Goal: Complete application form: Complete application form

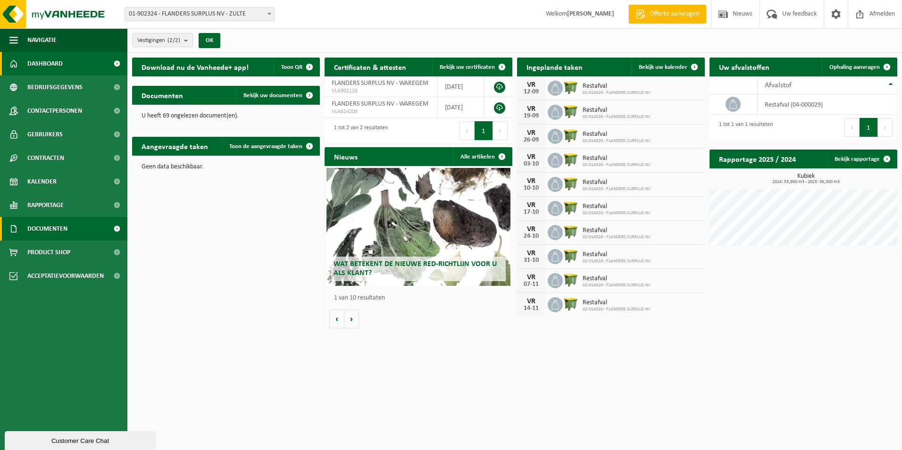
click at [49, 231] on span "Documenten" at bounding box center [47, 229] width 40 height 24
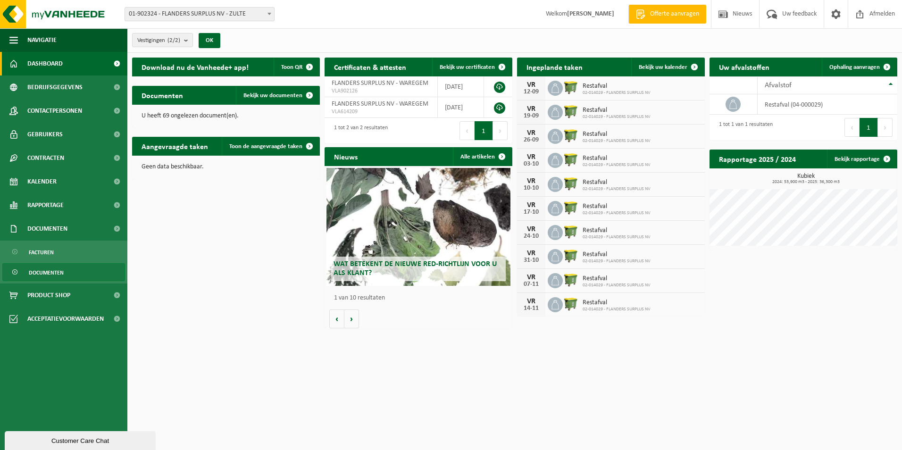
click at [48, 270] on span "Documenten" at bounding box center [46, 273] width 35 height 18
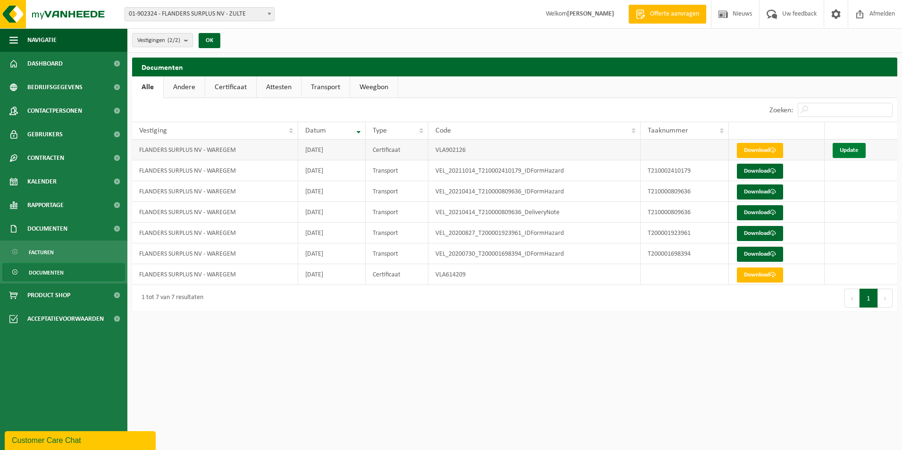
click at [853, 148] on link "Update" at bounding box center [848, 150] width 33 height 15
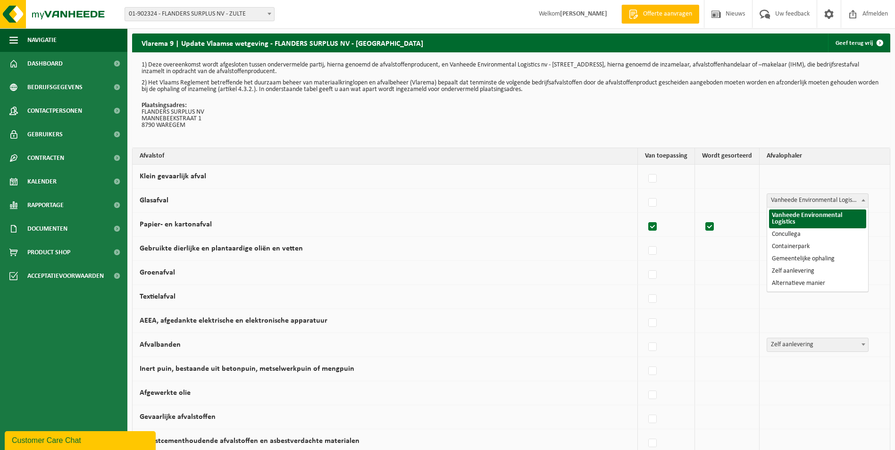
click at [824, 201] on span "Vanheede Environmental Logistics" at bounding box center [817, 200] width 101 height 13
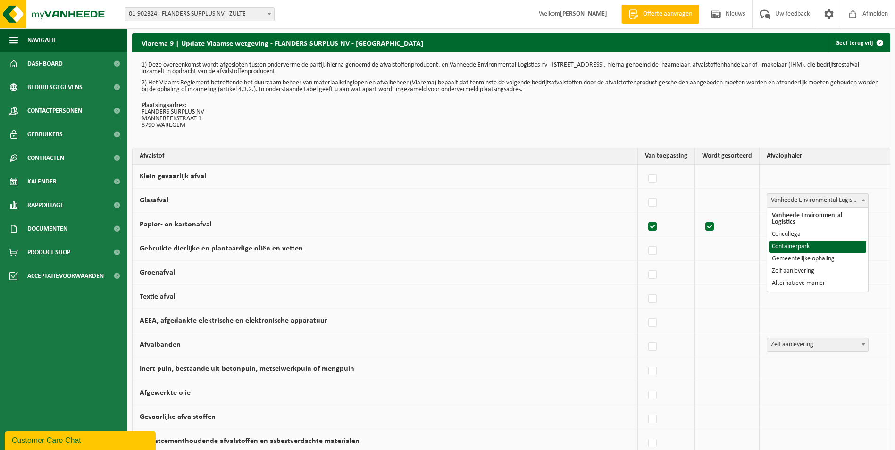
select select "Containerpark"
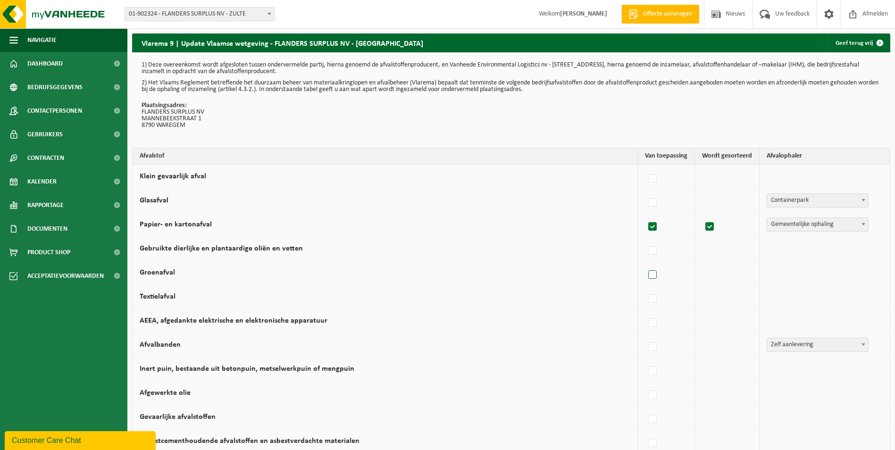
click at [659, 274] on label at bounding box center [652, 275] width 13 height 14
click at [645, 263] on input "Groenafval" at bounding box center [644, 263] width 0 height 0
checkbox input "true"
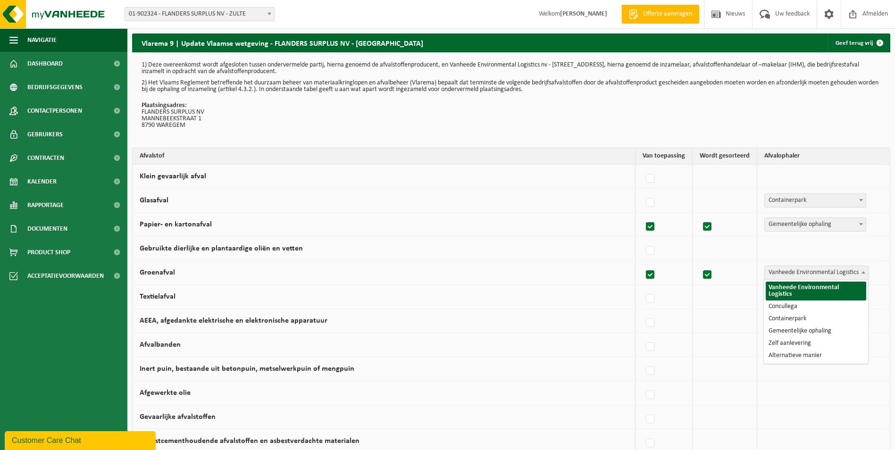
click at [804, 277] on span "Vanheede Environmental Logistics" at bounding box center [816, 272] width 103 height 13
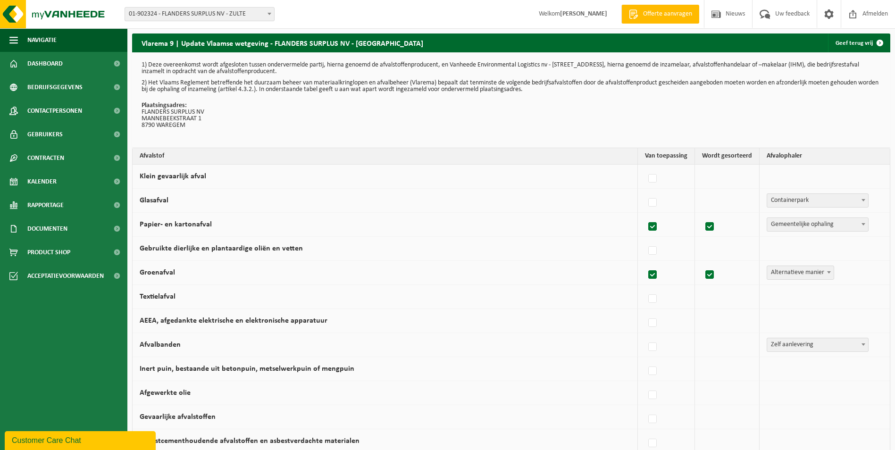
click at [792, 274] on span "Alternatieve manier" at bounding box center [800, 272] width 66 height 13
click at [783, 272] on span "Zelf aanlevering" at bounding box center [795, 272] width 56 height 13
select select "Alternatieve manier"
click at [655, 348] on label at bounding box center [652, 347] width 13 height 14
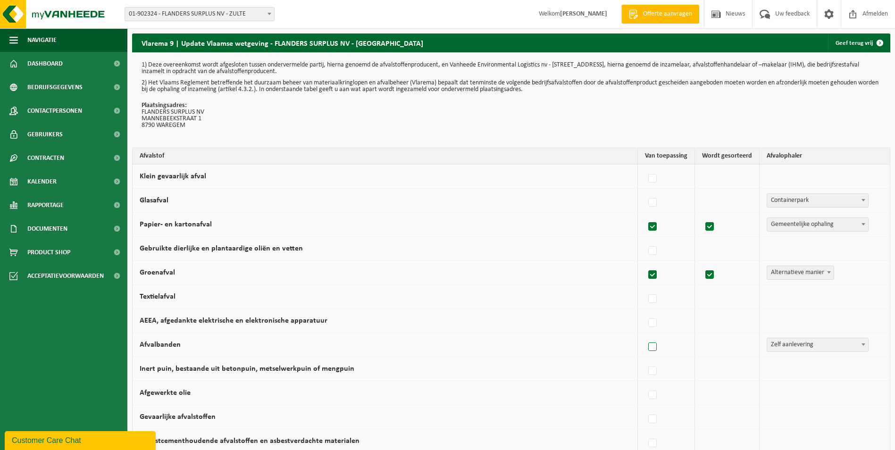
click at [645, 335] on input "Afvalbanden" at bounding box center [644, 335] width 0 height 0
checkbox input "true"
click at [792, 349] on span "Zelf aanlevering" at bounding box center [817, 344] width 101 height 13
click at [822, 273] on span "Alternatieve manier" at bounding box center [800, 272] width 66 height 13
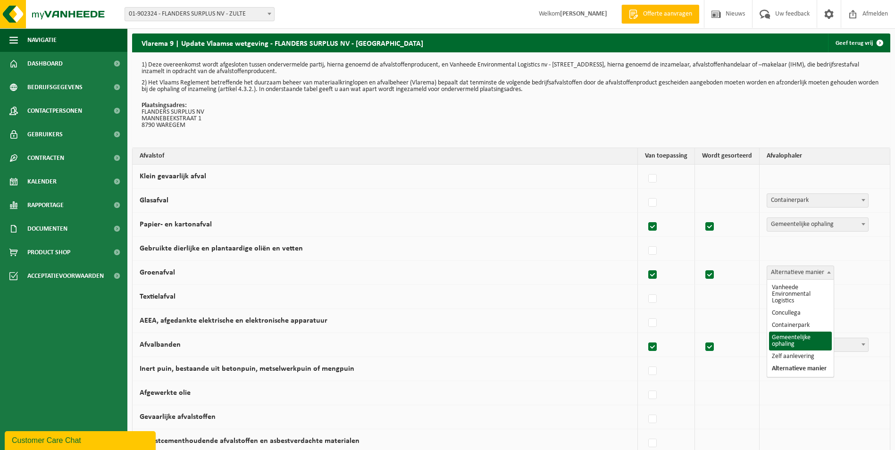
click at [865, 270] on div "Vanheede Environmental Logistics Concullega Containerpark Gemeentelijke ophalin…" at bounding box center [821, 273] width 111 height 14
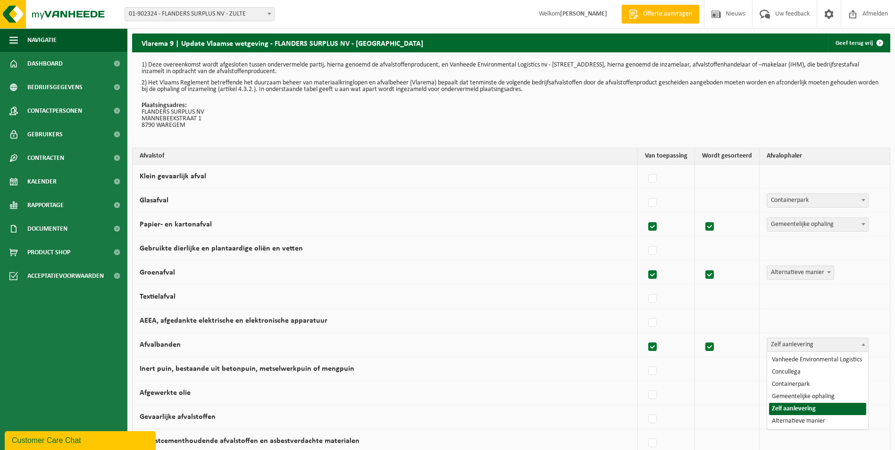
click at [816, 343] on span "Zelf aanlevering" at bounding box center [817, 344] width 101 height 13
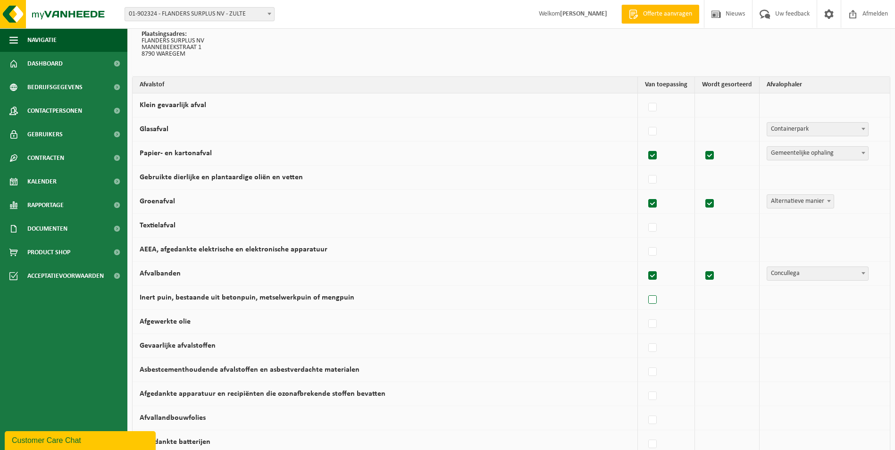
scroll to position [94, 0]
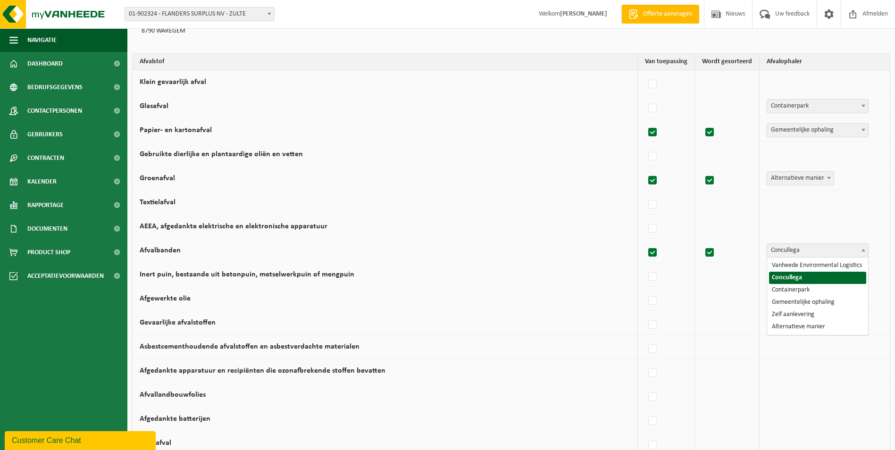
click at [800, 251] on span "Concullega" at bounding box center [817, 250] width 101 height 13
click at [797, 247] on span "Concullega" at bounding box center [817, 250] width 101 height 13
select select "Zelf aanlevering"
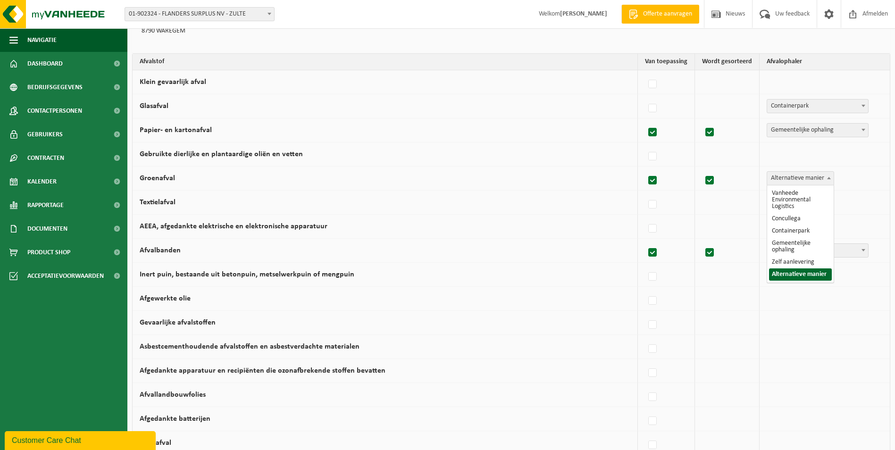
click at [786, 175] on span "Alternatieve manier" at bounding box center [800, 178] width 66 height 13
select select "Zelf aanlevering"
click at [657, 303] on label at bounding box center [652, 301] width 13 height 14
click at [645, 289] on input "Afgewerkte olie" at bounding box center [644, 289] width 0 height 0
checkbox input "true"
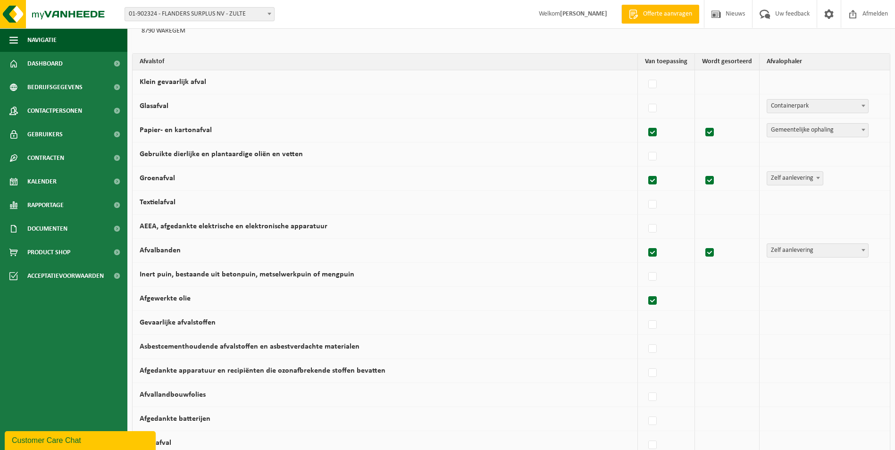
checkbox input "true"
click at [791, 299] on span "Vanheede Environmental Logistics" at bounding box center [816, 298] width 103 height 13
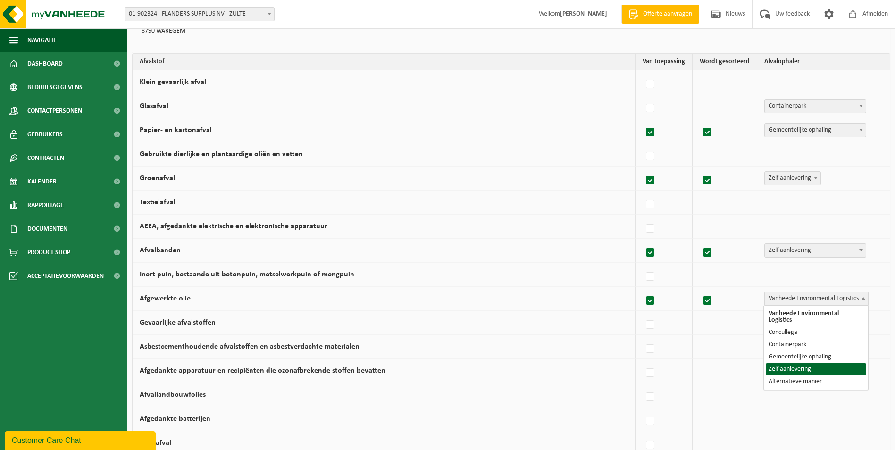
select select "Zelf aanlevering"
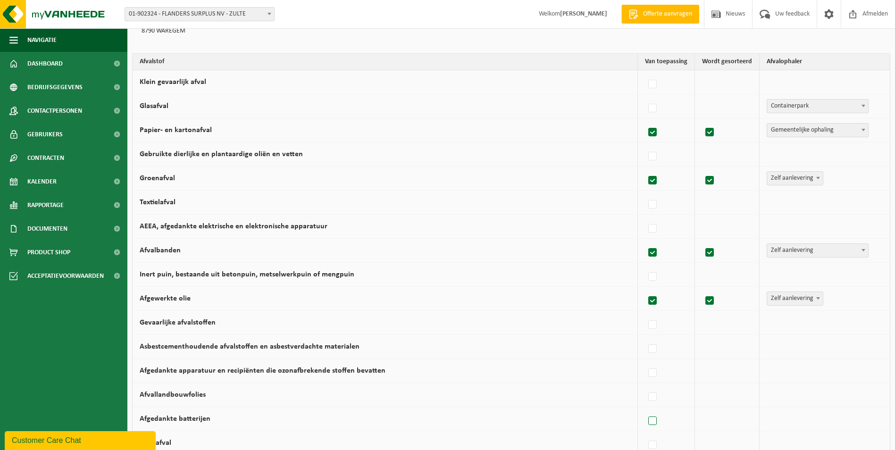
click at [652, 421] on label at bounding box center [652, 421] width 13 height 14
click at [645, 409] on input "Afgedankte batterijen" at bounding box center [644, 409] width 0 height 0
checkbox input "true"
click at [831, 424] on span "Vanheede Environmental Logistics" at bounding box center [816, 418] width 103 height 13
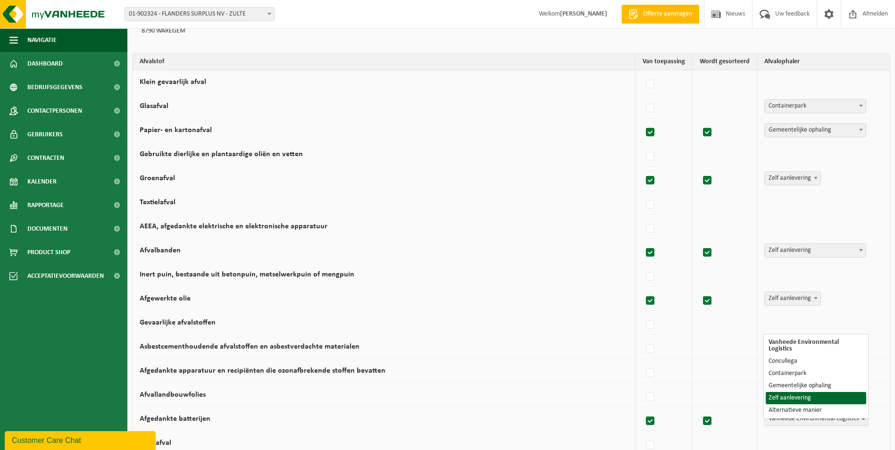
select select "Zelf aanlevering"
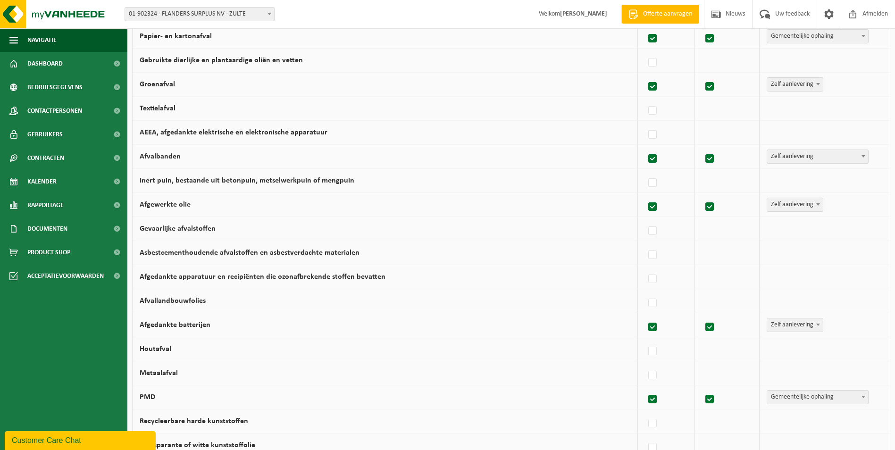
scroll to position [189, 0]
click at [656, 373] on label at bounding box center [652, 375] width 13 height 14
click at [645, 363] on input "Metaalafval" at bounding box center [644, 363] width 0 height 0
checkbox input "true"
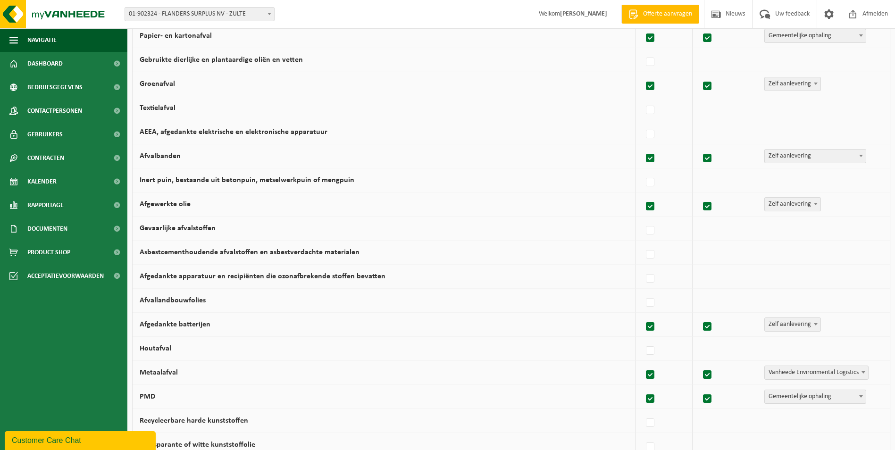
click at [790, 373] on span "Vanheede Environmental Logistics" at bounding box center [816, 372] width 103 height 13
select select "Zelf aanlevering"
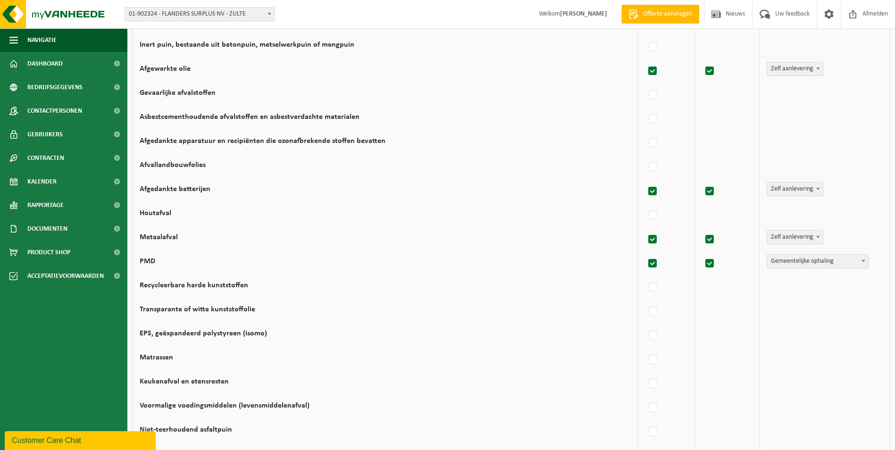
scroll to position [330, 0]
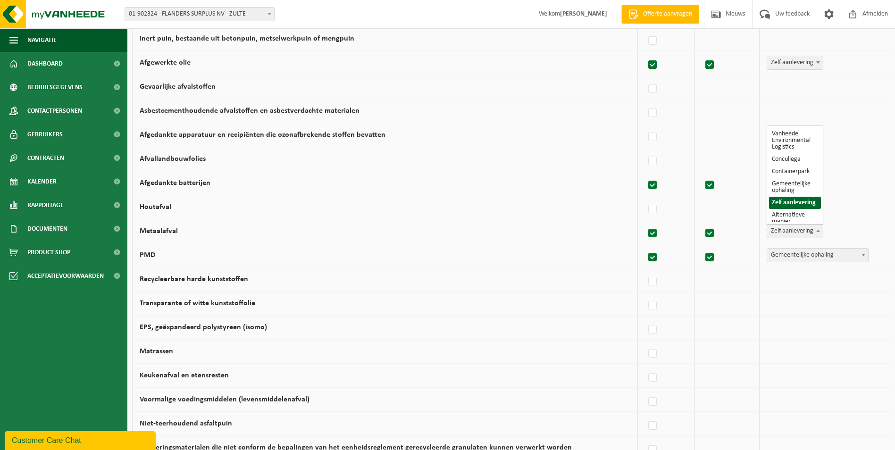
click at [794, 229] on span "Zelf aanlevering" at bounding box center [795, 230] width 56 height 13
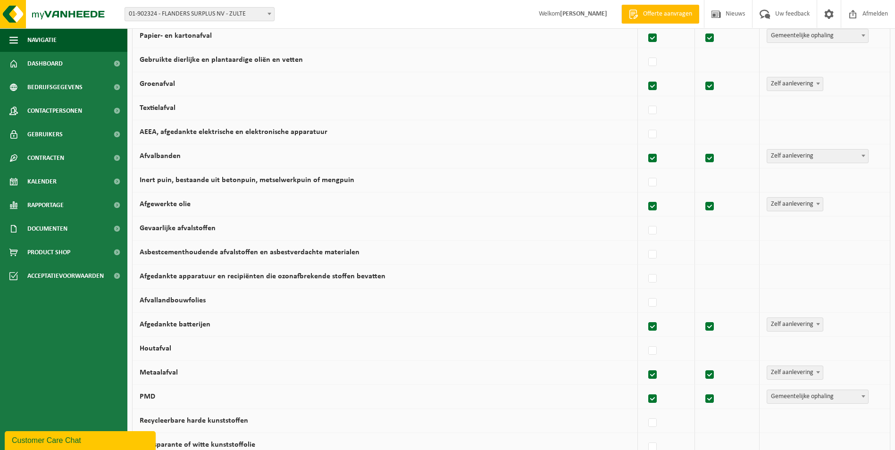
scroll to position [141, 0]
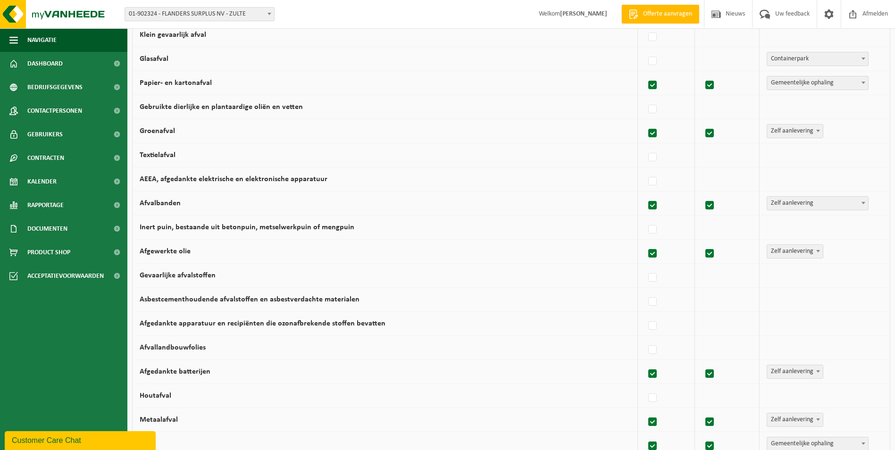
click at [784, 201] on span "Zelf aanlevering" at bounding box center [817, 203] width 101 height 13
click at [811, 202] on span "Zelf aanlevering" at bounding box center [817, 203] width 101 height 13
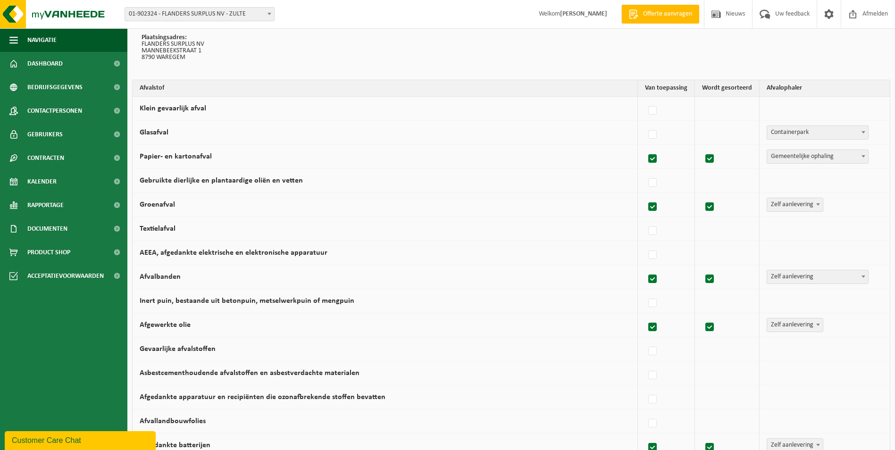
scroll to position [94, 0]
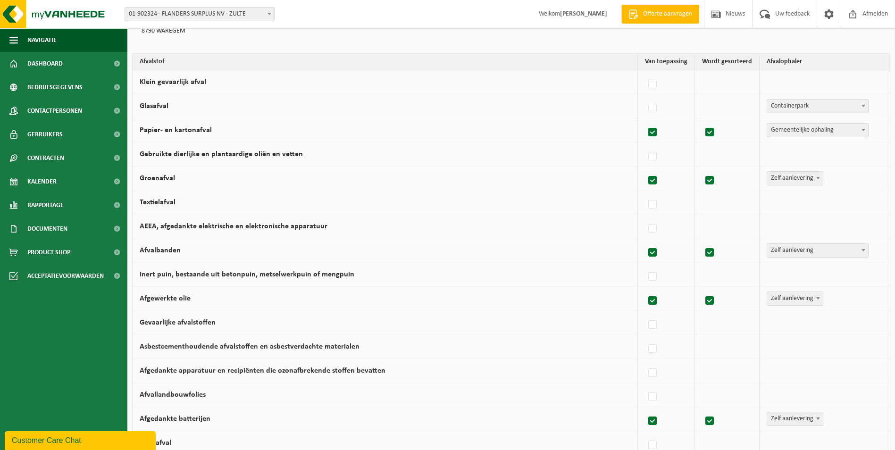
drag, startPoint x: 655, startPoint y: 83, endPoint x: 674, endPoint y: 86, distance: 19.5
click at [654, 83] on label at bounding box center [652, 84] width 13 height 14
click at [645, 73] on input "Klein gevaarlijk afval" at bounding box center [644, 72] width 0 height 0
checkbox input "true"
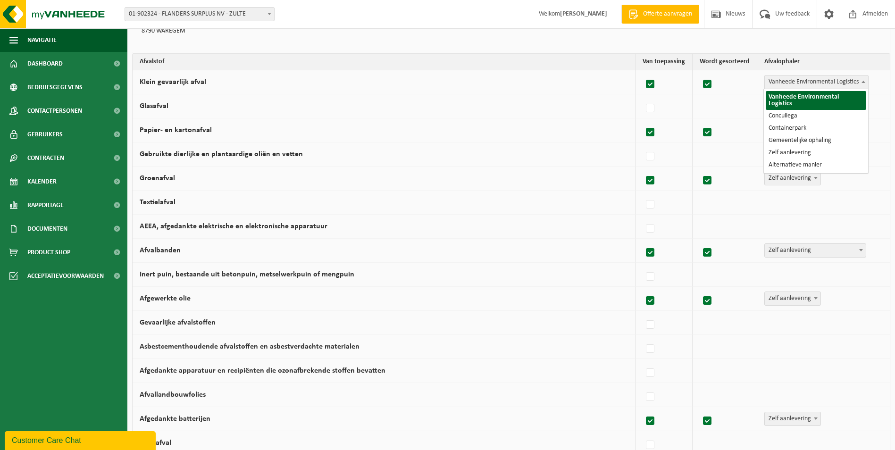
click at [789, 84] on span "Vanheede Environmental Logistics" at bounding box center [816, 81] width 103 height 13
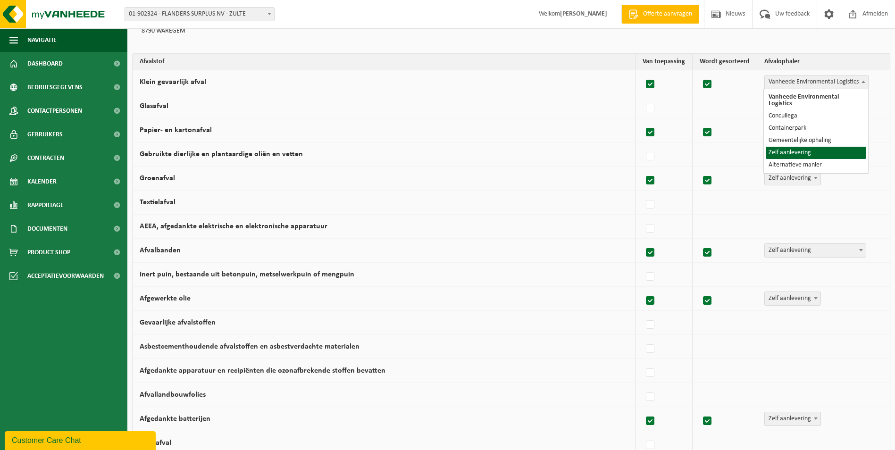
select select "Zelf aanlevering"
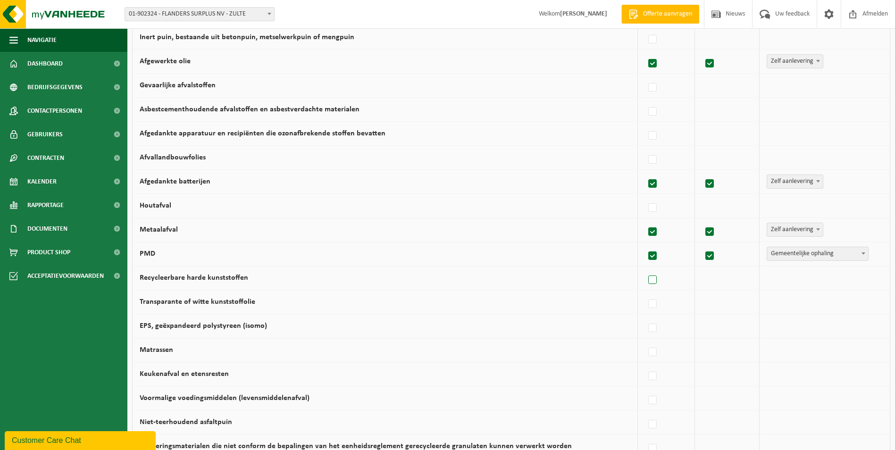
scroll to position [472, 0]
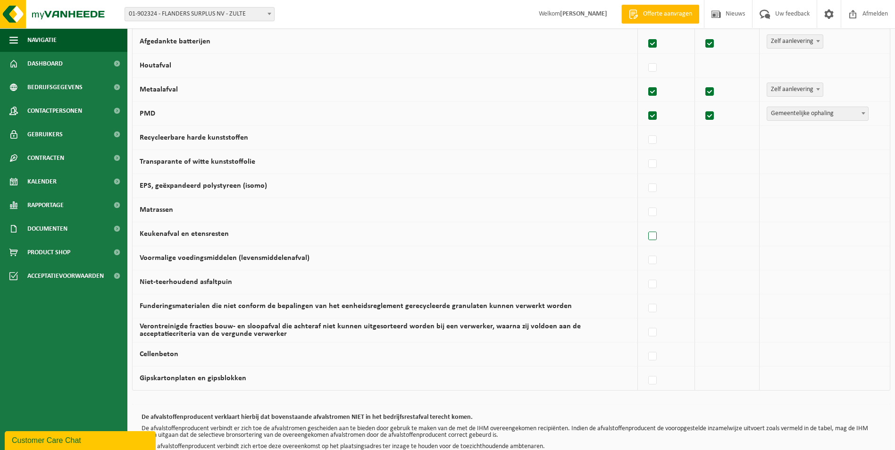
click at [653, 236] on label at bounding box center [652, 236] width 13 height 14
click at [645, 224] on input "Keukenafval en etensresten" at bounding box center [644, 224] width 0 height 0
checkbox input "true"
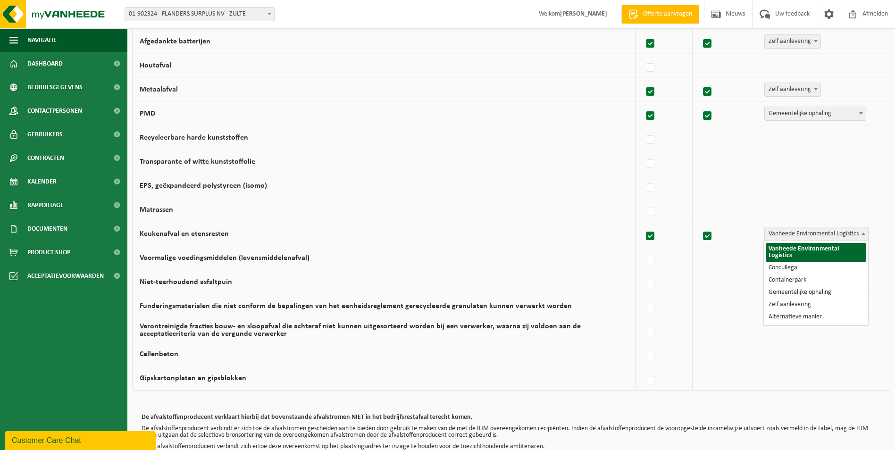
click at [776, 233] on span "Vanheede Environmental Logistics" at bounding box center [816, 233] width 103 height 13
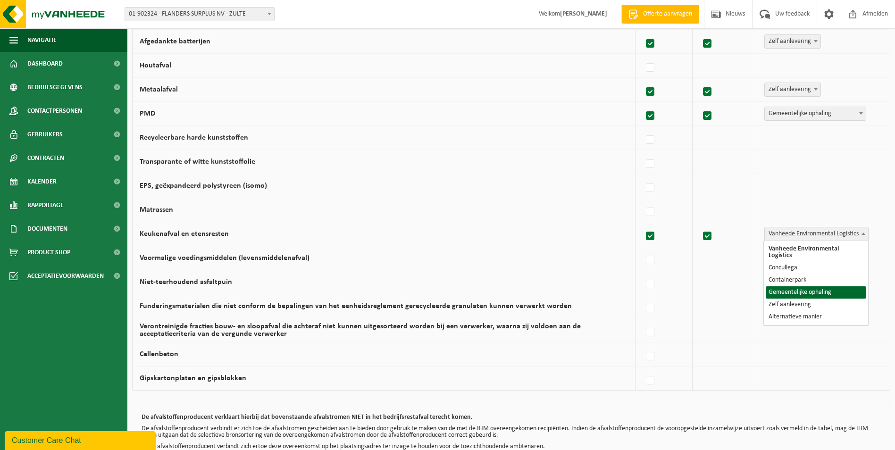
select select "Gemeentelijke ophaling"
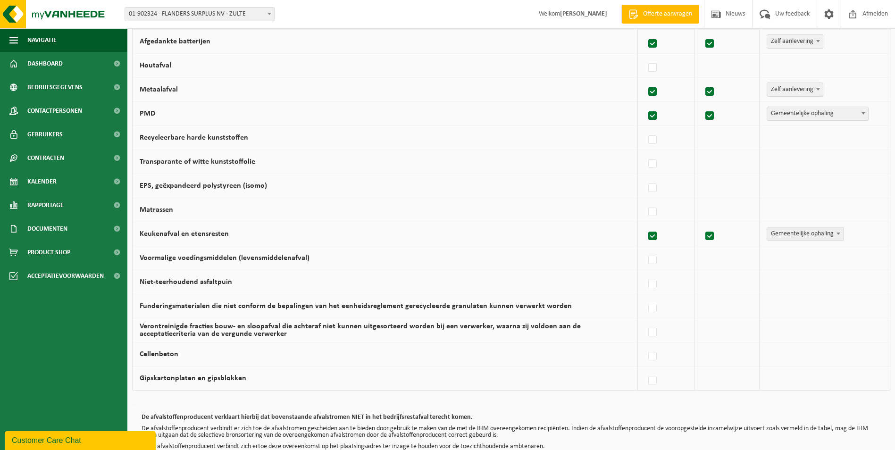
click at [655, 235] on label at bounding box center [652, 236] width 13 height 14
click at [645, 224] on input "Keukenafval en etensresten" at bounding box center [644, 224] width 0 height 0
checkbox input "false"
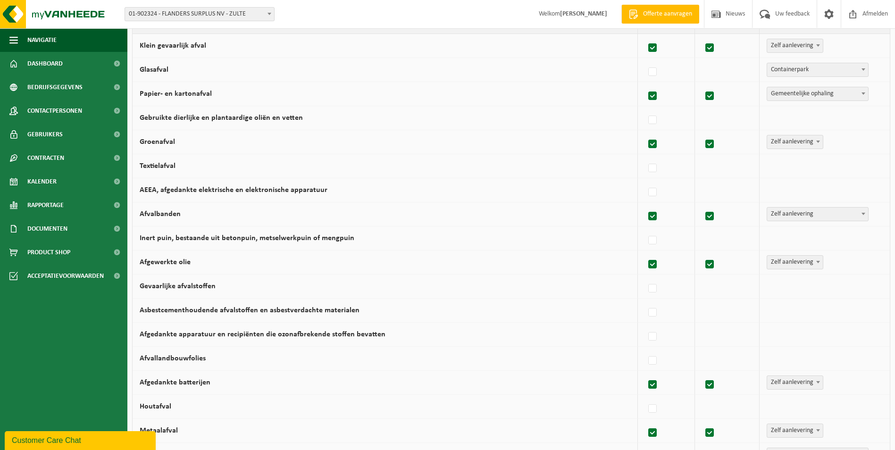
scroll to position [0, 0]
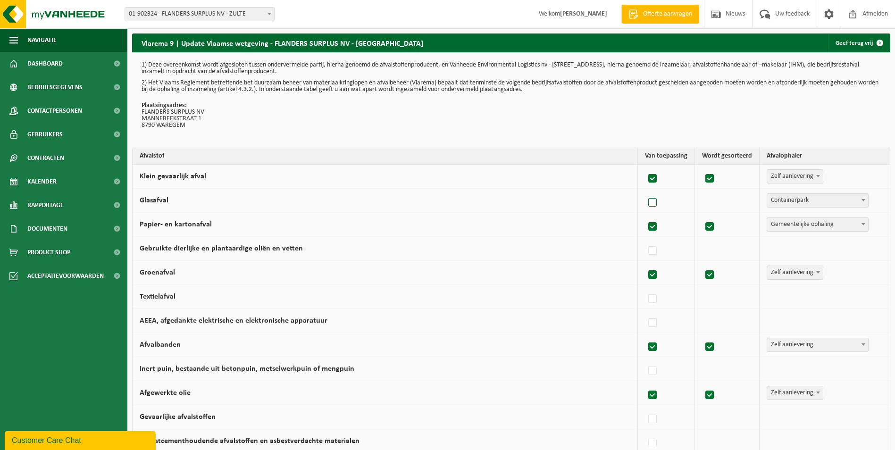
click at [656, 202] on label at bounding box center [652, 203] width 13 height 14
click at [645, 191] on input "Glasafval" at bounding box center [644, 191] width 0 height 0
checkbox input "true"
click at [656, 202] on label at bounding box center [652, 203] width 13 height 14
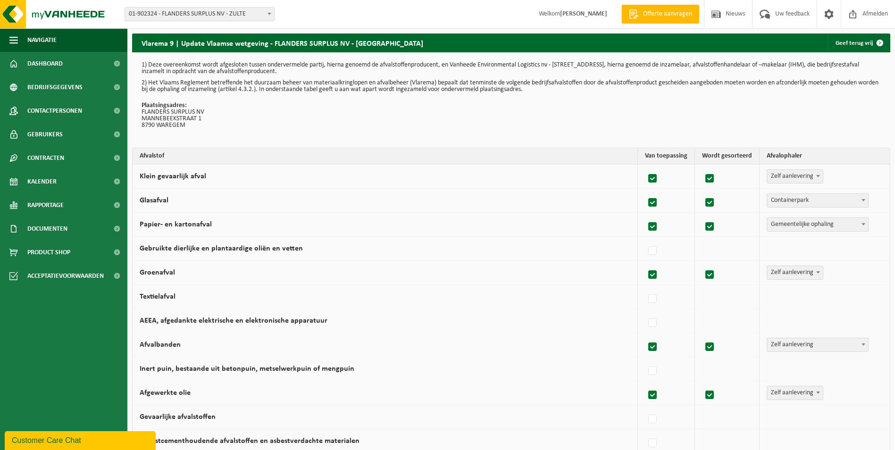
click at [645, 191] on input "Glasafval" at bounding box center [644, 191] width 0 height 0
checkbox input "false"
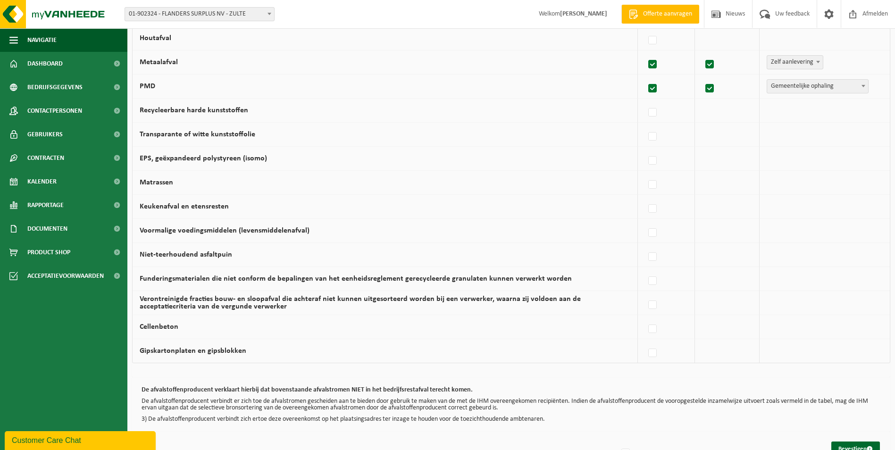
scroll to position [528, 0]
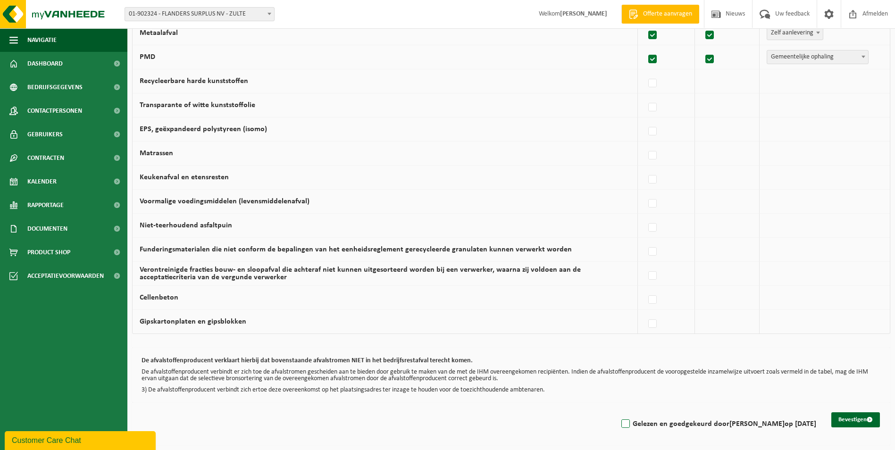
click at [619, 425] on label "Gelezen en goedgekeurd door PIET VERSCHELDE op 11/09/25" at bounding box center [717, 424] width 197 height 14
click at [617, 412] on input "Gelezen en goedgekeurd door PIET VERSCHELDE op 11/09/25" at bounding box center [617, 412] width 0 height 0
checkbox input "true"
click at [856, 420] on button "Bevestigen" at bounding box center [855, 419] width 49 height 15
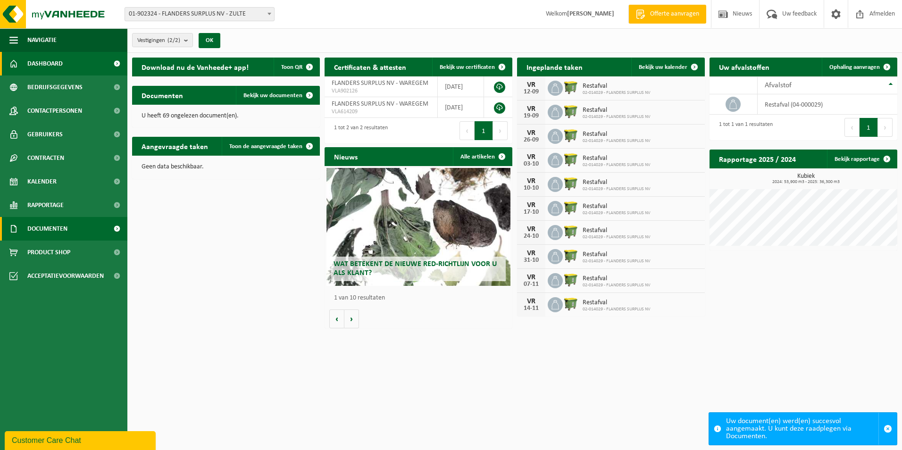
click at [42, 226] on span "Documenten" at bounding box center [47, 229] width 40 height 24
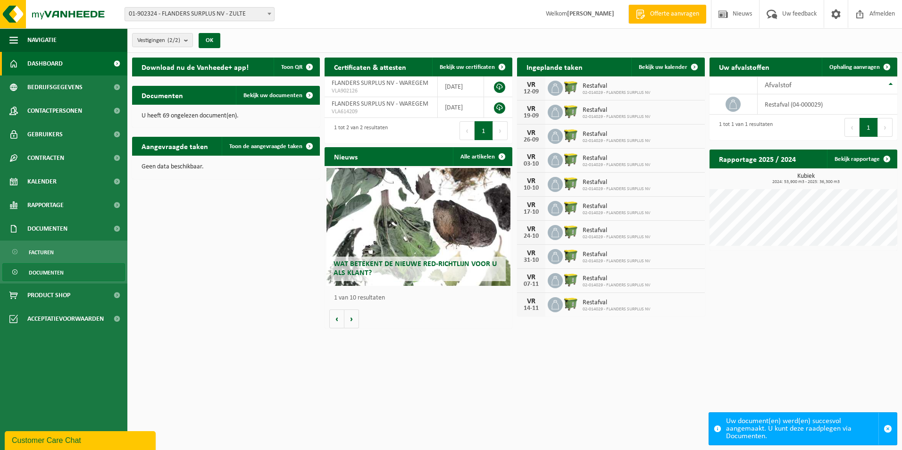
click at [35, 271] on span "Documenten" at bounding box center [46, 273] width 35 height 18
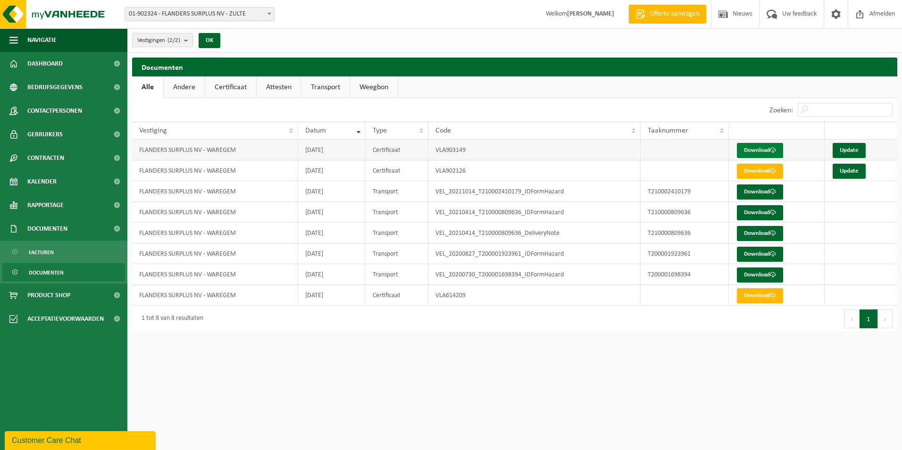
click at [770, 145] on link "Download" at bounding box center [760, 150] width 46 height 15
